Goal: Ask a question

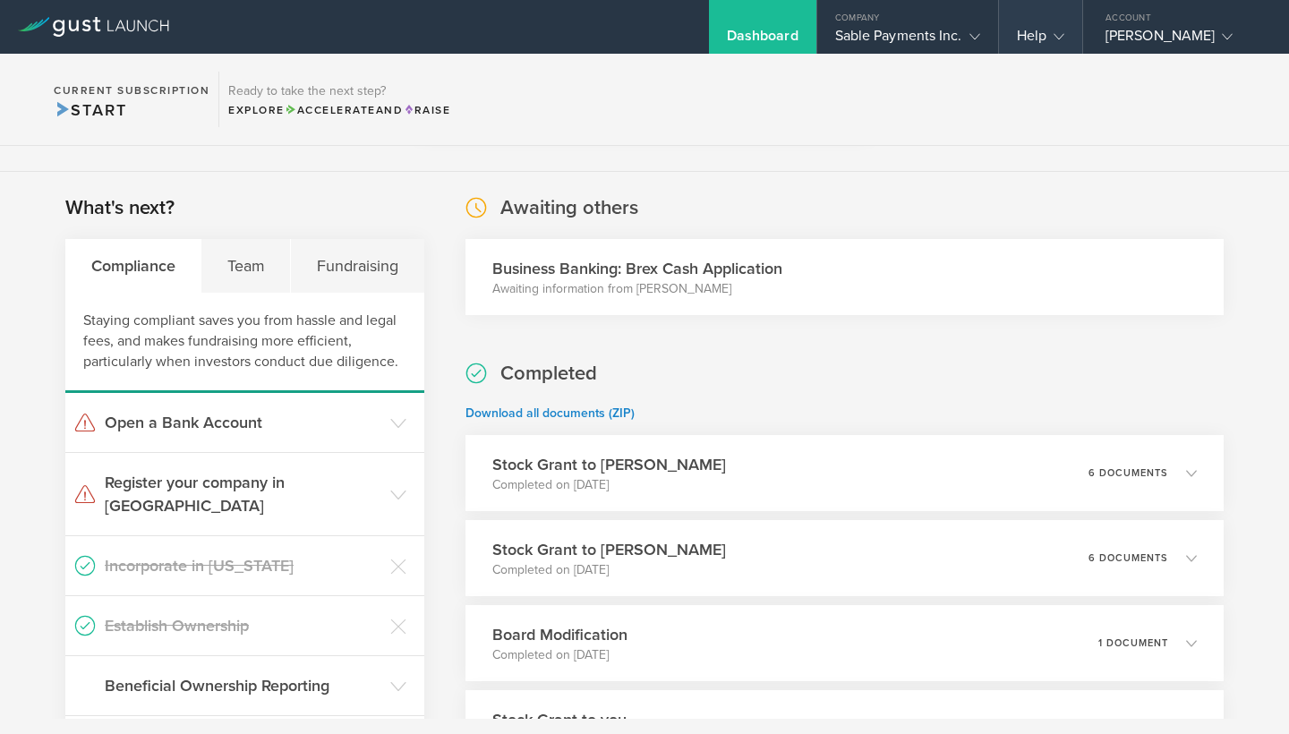
click at [1057, 29] on gust-icon at bounding box center [1055, 36] width 18 height 18
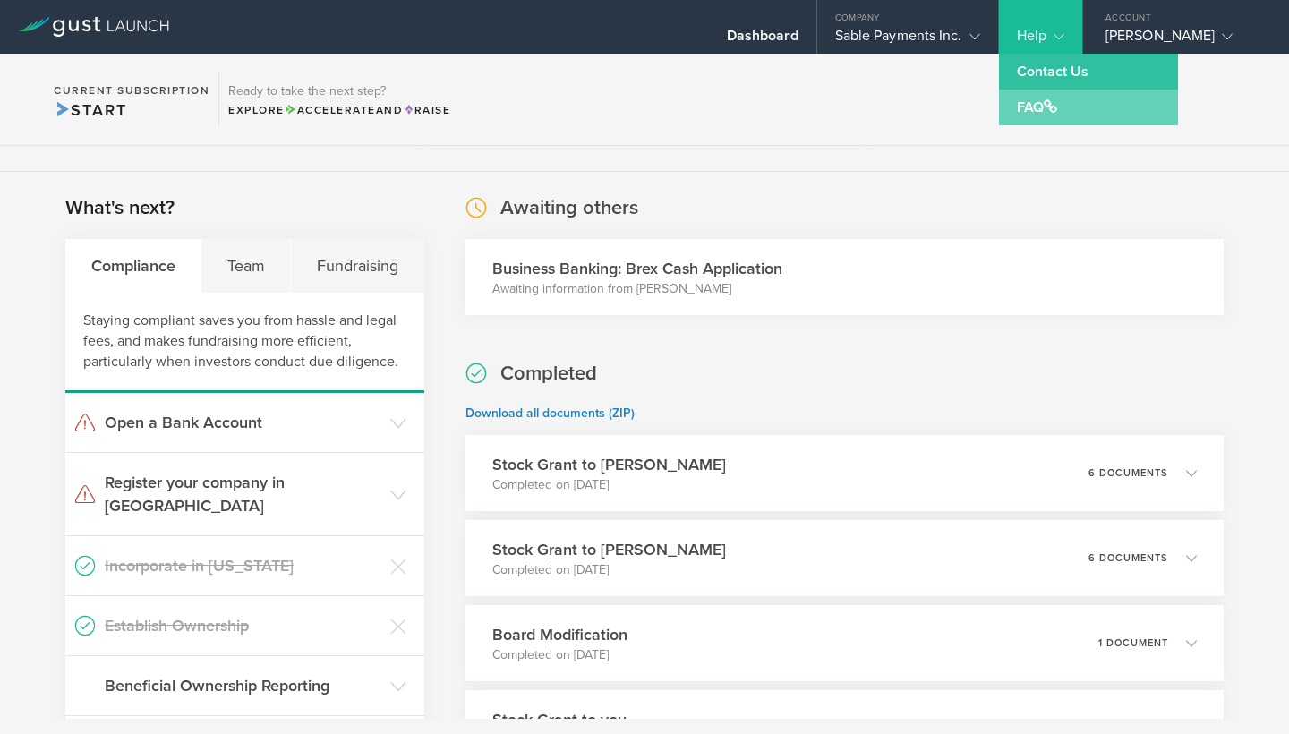
click at [1054, 104] on span at bounding box center [1050, 106] width 13 height 14
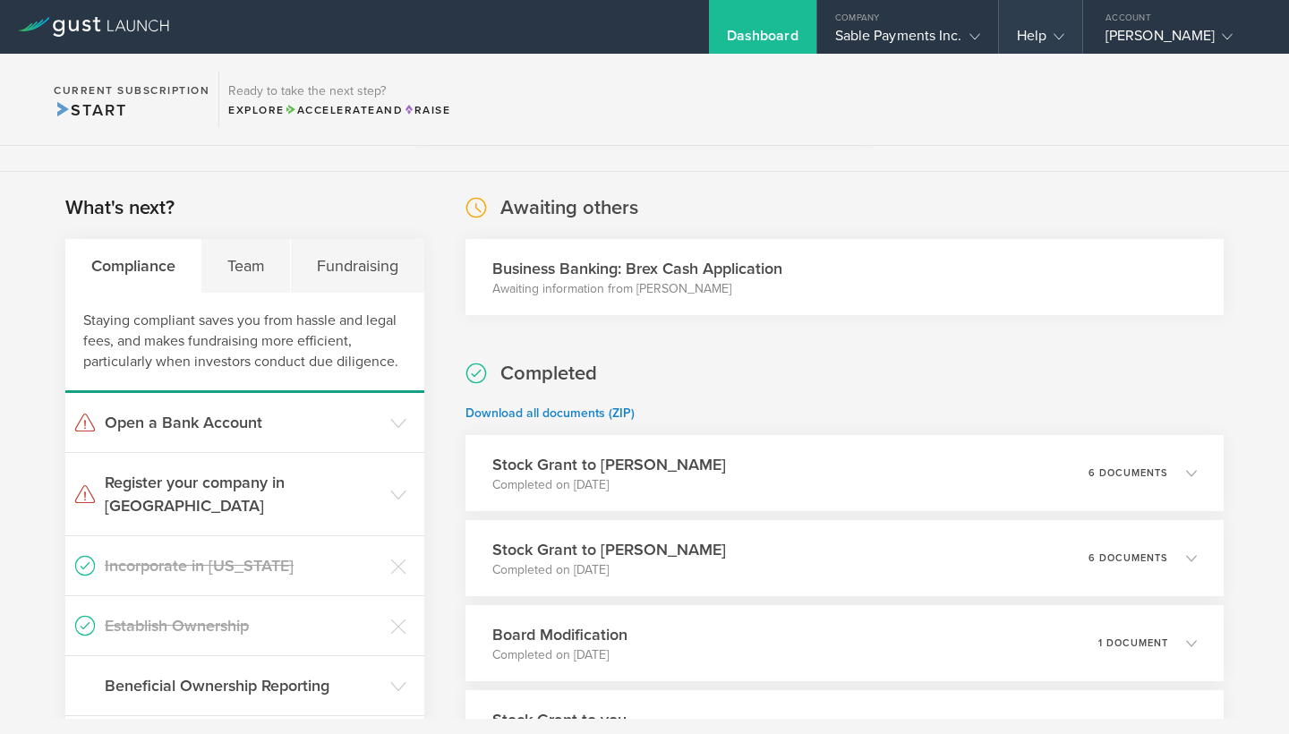
click at [1041, 30] on div "Help" at bounding box center [1040, 40] width 47 height 27
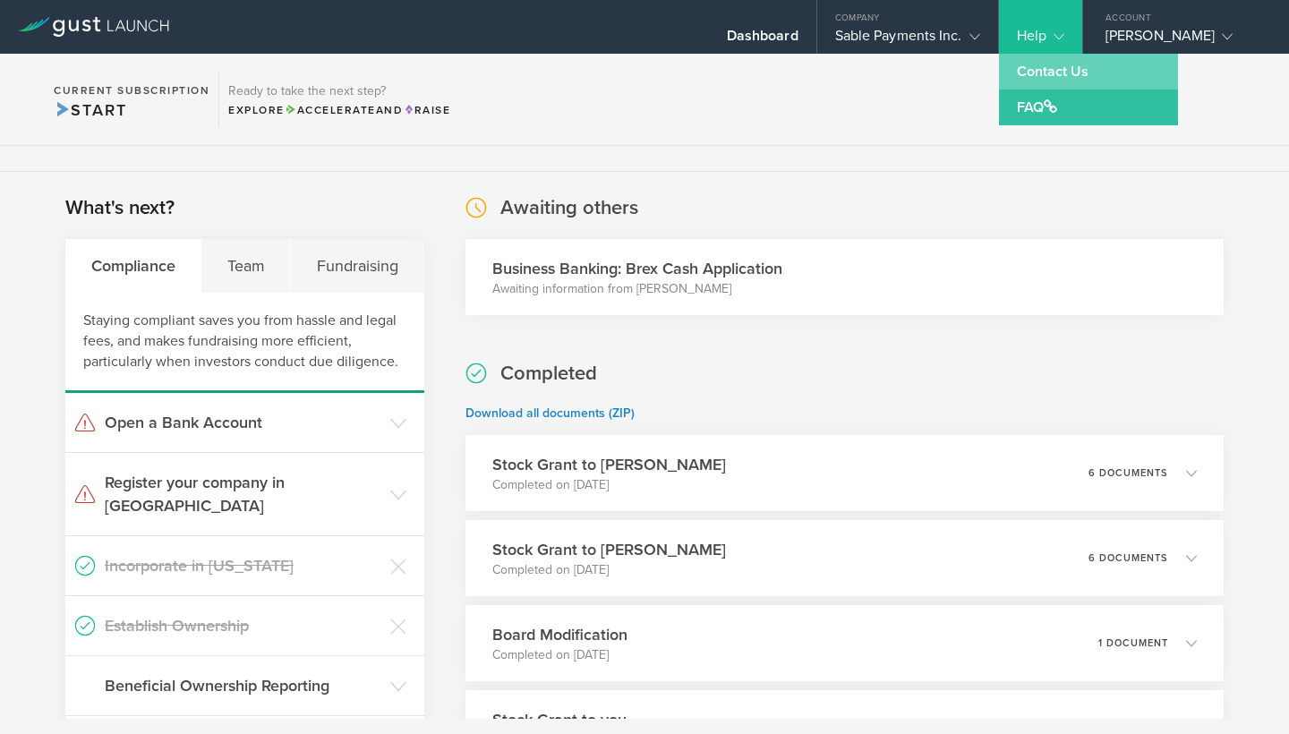
click at [1036, 67] on link "Contact Us" at bounding box center [1088, 72] width 179 height 36
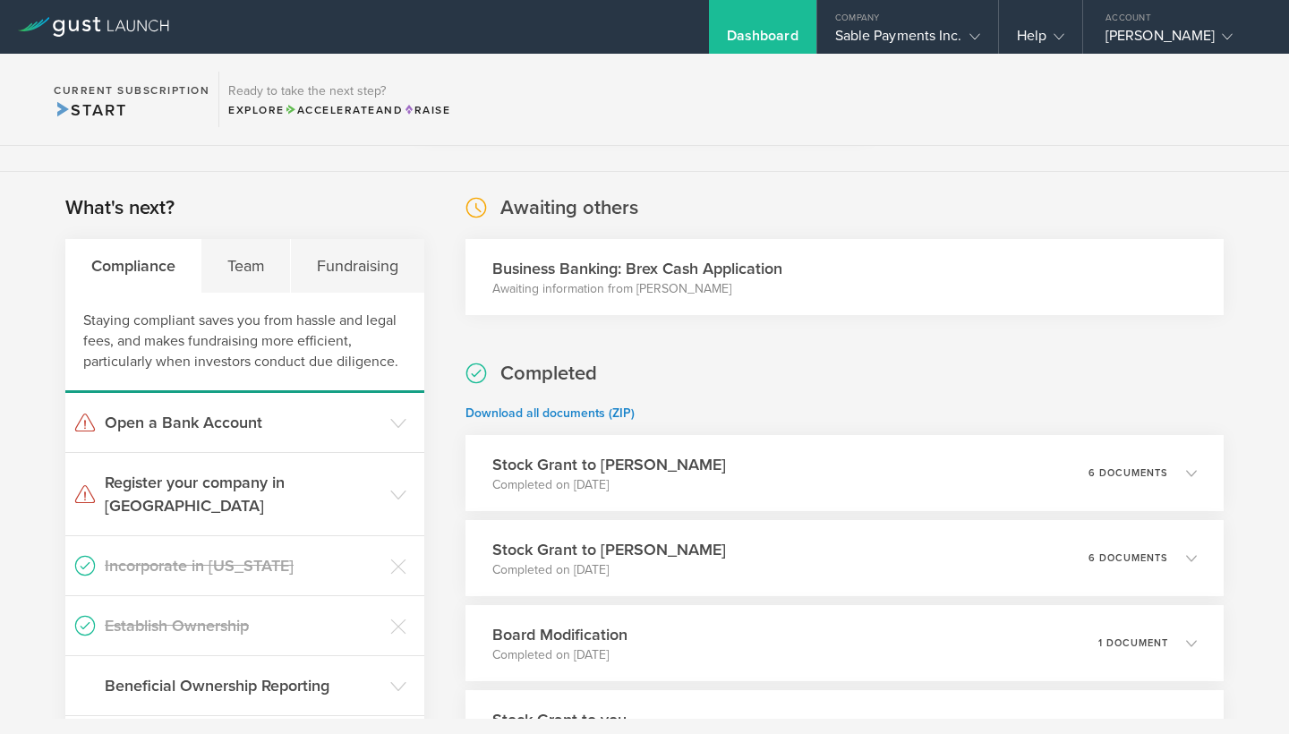
click at [755, 90] on section "Current Subscription Start Ready to take the next step? Explore Accelerate and …" at bounding box center [644, 100] width 1289 height 92
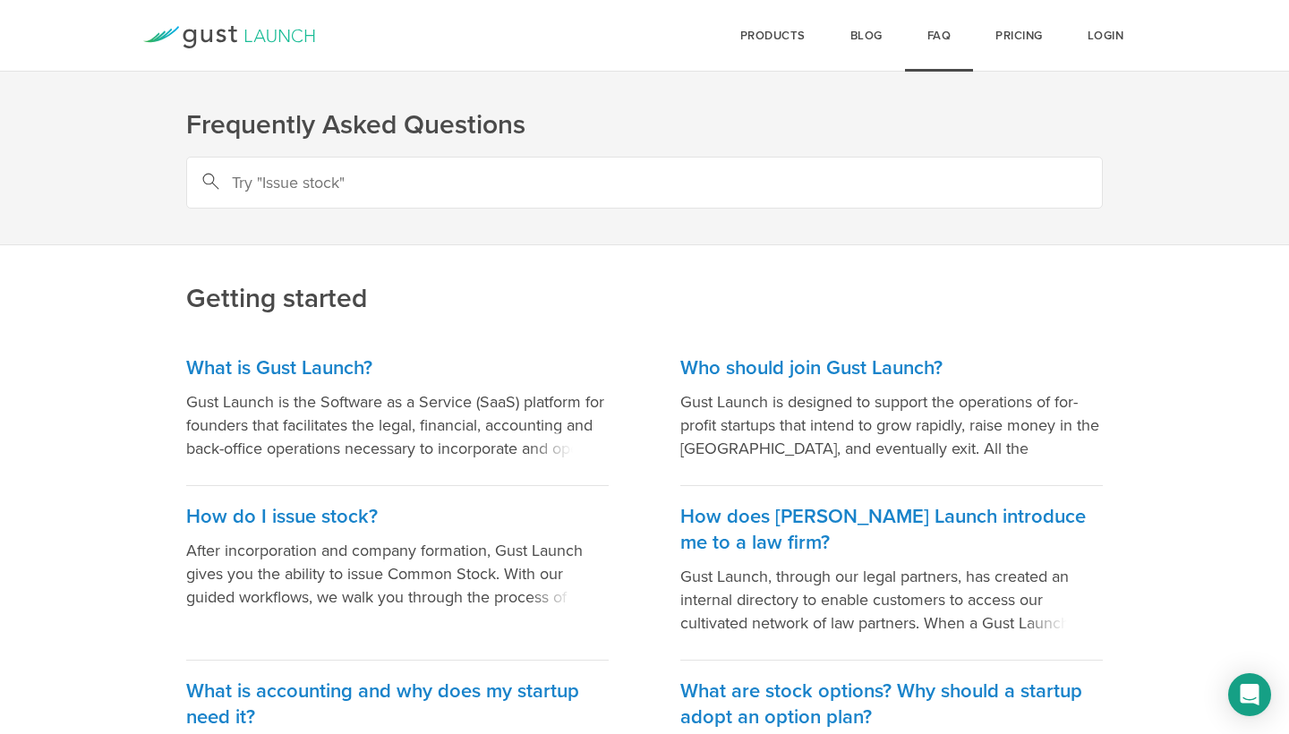
click at [534, 178] on input "text" at bounding box center [644, 183] width 917 height 52
type input "AWS"
